Goal: Navigation & Orientation: Find specific page/section

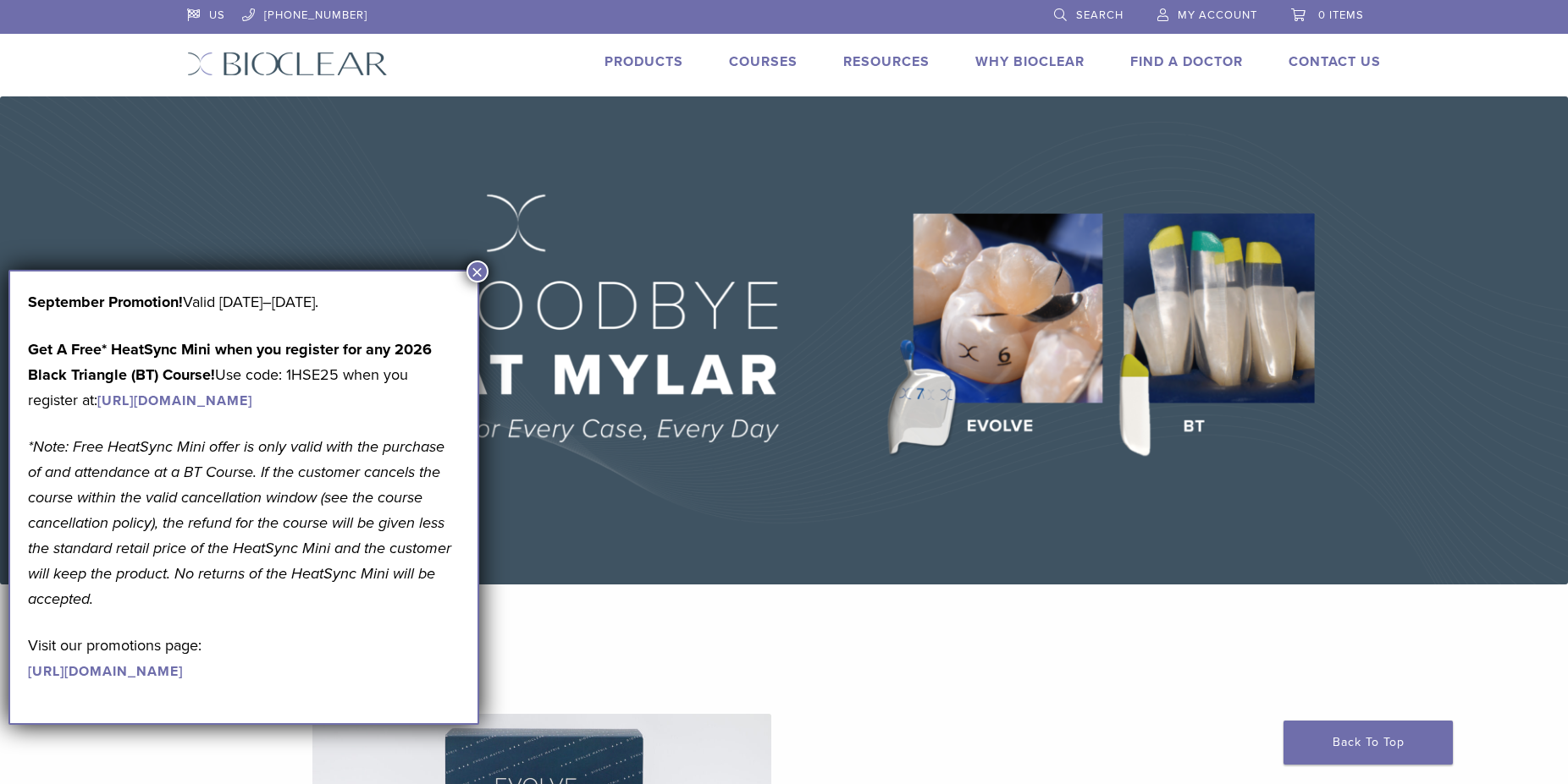
click at [771, 492] on img at bounding box center [784, 340] width 1568 height 488
click at [474, 270] on button "×" at bounding box center [477, 271] width 22 height 22
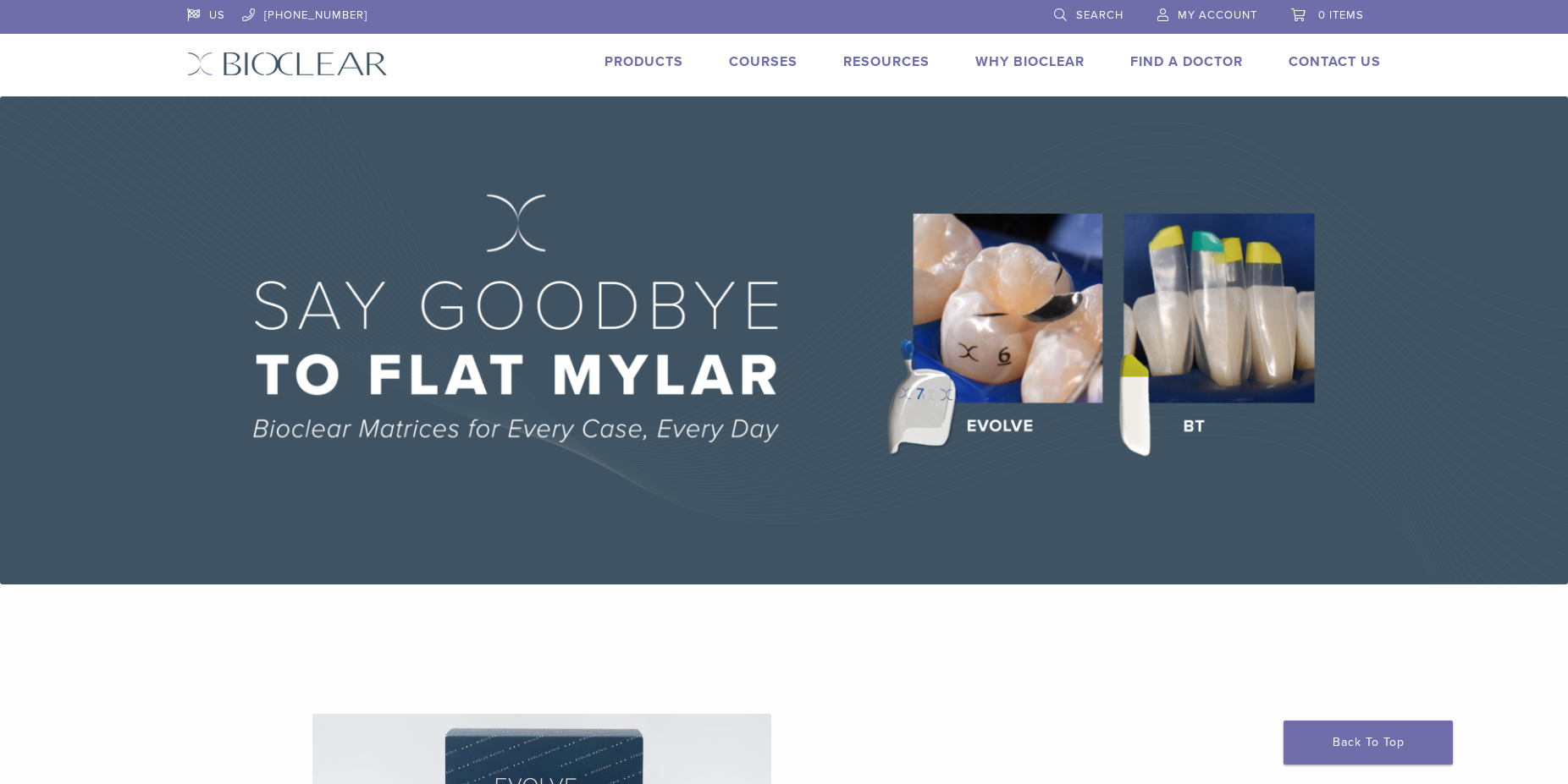
click at [996, 66] on link "Why Bioclear" at bounding box center [1030, 62] width 109 height 17
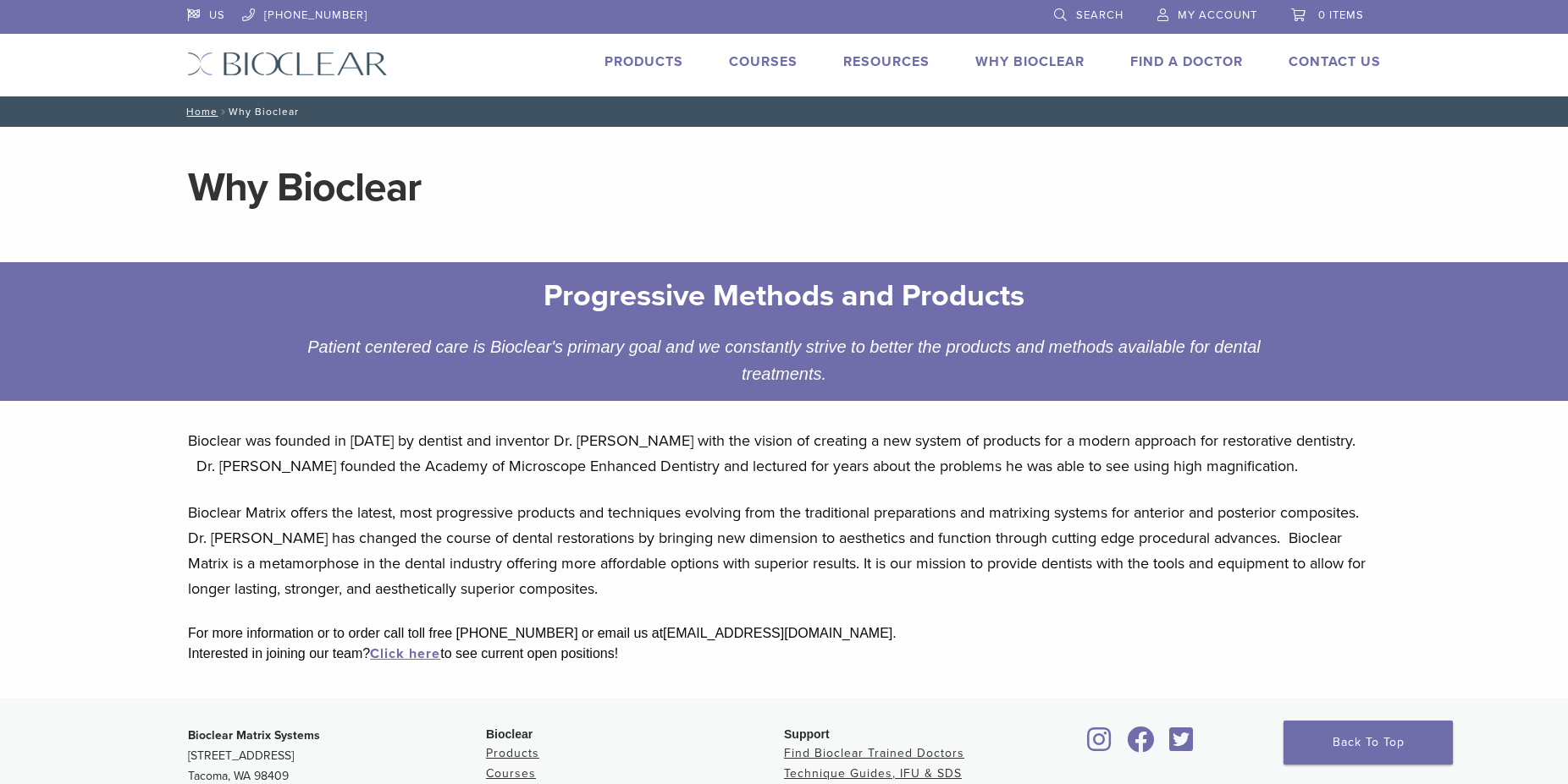
click at [661, 62] on link "Products" at bounding box center [644, 62] width 79 height 17
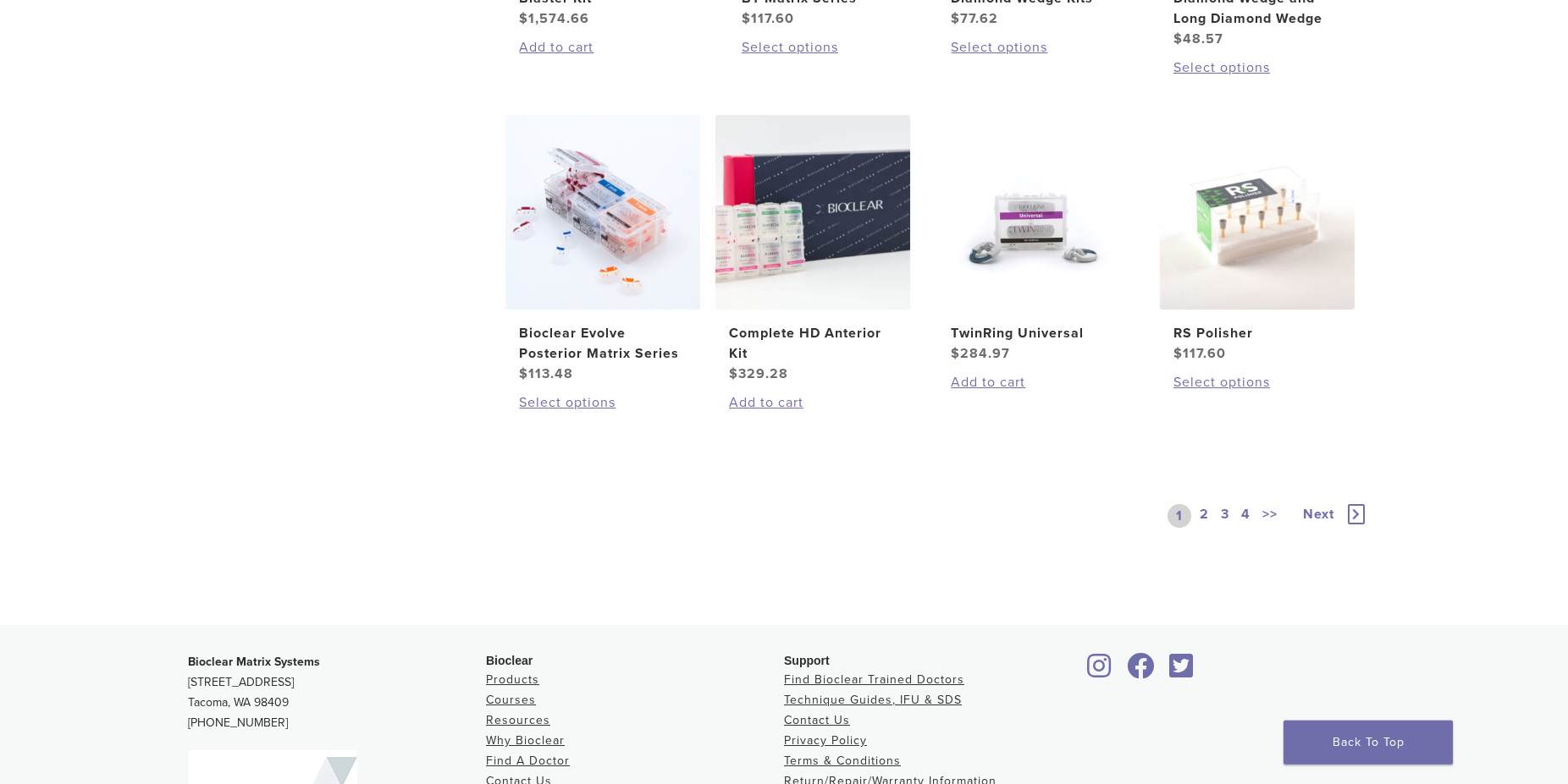
scroll to position [973, 0]
